Goal: Task Accomplishment & Management: Complete application form

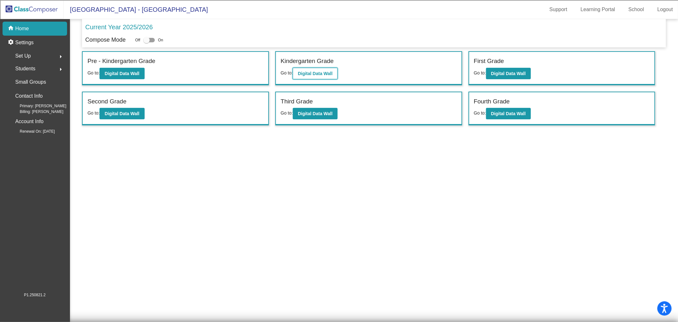
click at [329, 75] on b "Digital Data Wall" at bounding box center [315, 73] width 35 height 5
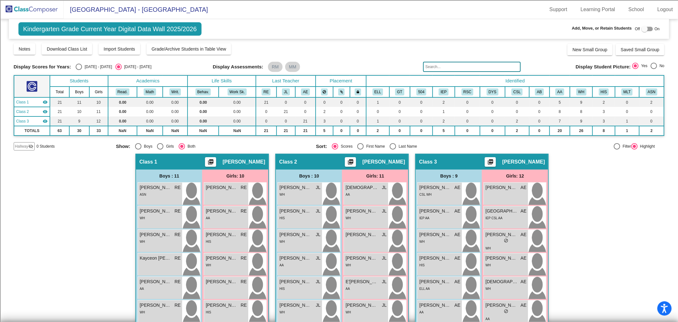
click at [445, 68] on input "text" at bounding box center [472, 67] width 98 height 10
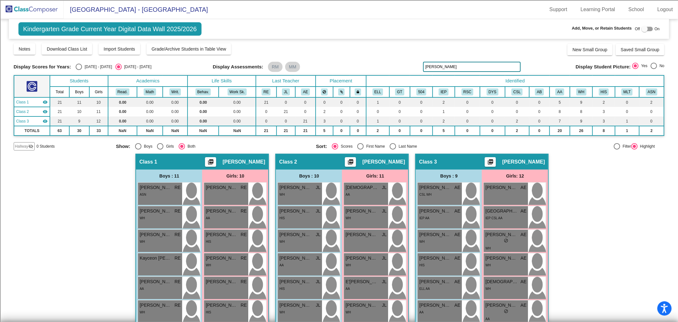
type input "[PERSON_NAME]"
click at [645, 27] on div at bounding box center [646, 29] width 11 height 4
checkbox input "true"
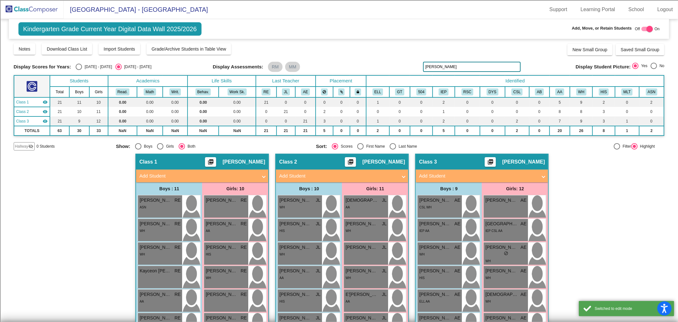
click at [352, 174] on mat-panel-title "Add Student" at bounding box center [338, 175] width 118 height 7
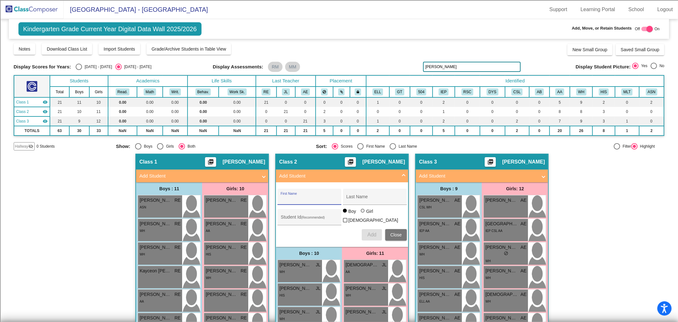
click at [306, 196] on input "First Name" at bounding box center [309, 198] width 57 height 5
type input "[PERSON_NAME]"
type input "100073647"
click at [376, 231] on button "Add" at bounding box center [372, 234] width 20 height 11
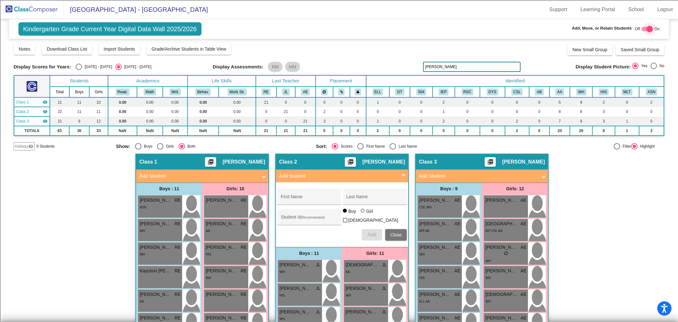
drag, startPoint x: 645, startPoint y: 29, endPoint x: 616, endPoint y: 31, distance: 30.0
click at [646, 29] on div at bounding box center [649, 29] width 6 height 6
checkbox input "false"
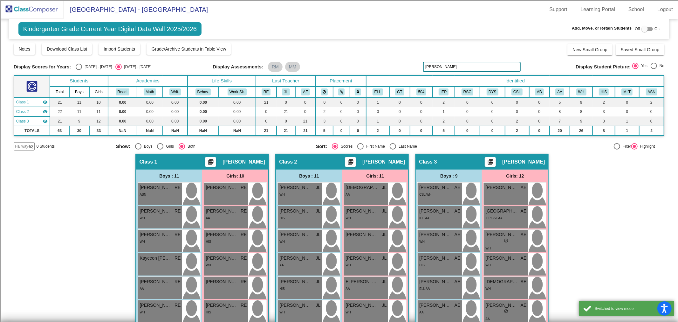
click at [34, 10] on img at bounding box center [32, 9] width 64 height 19
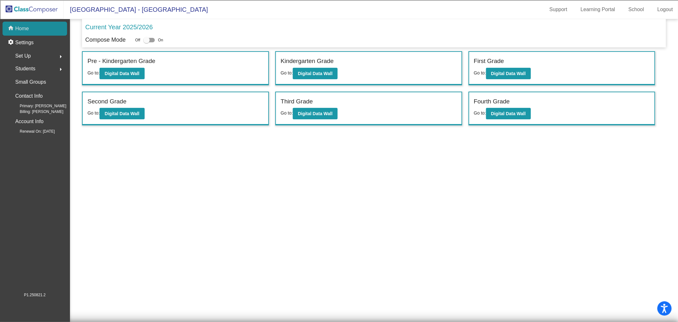
click at [33, 27] on div "home Home" at bounding box center [35, 29] width 65 height 14
click at [668, 9] on link "Logout" at bounding box center [665, 9] width 26 height 10
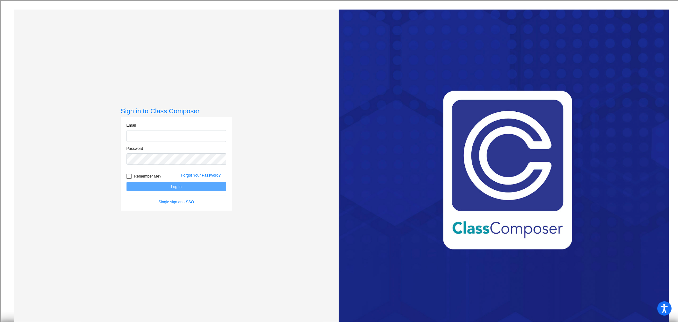
type input "[EMAIL_ADDRESS][DOMAIN_NAME]"
